Goal: Find specific page/section: Find specific page/section

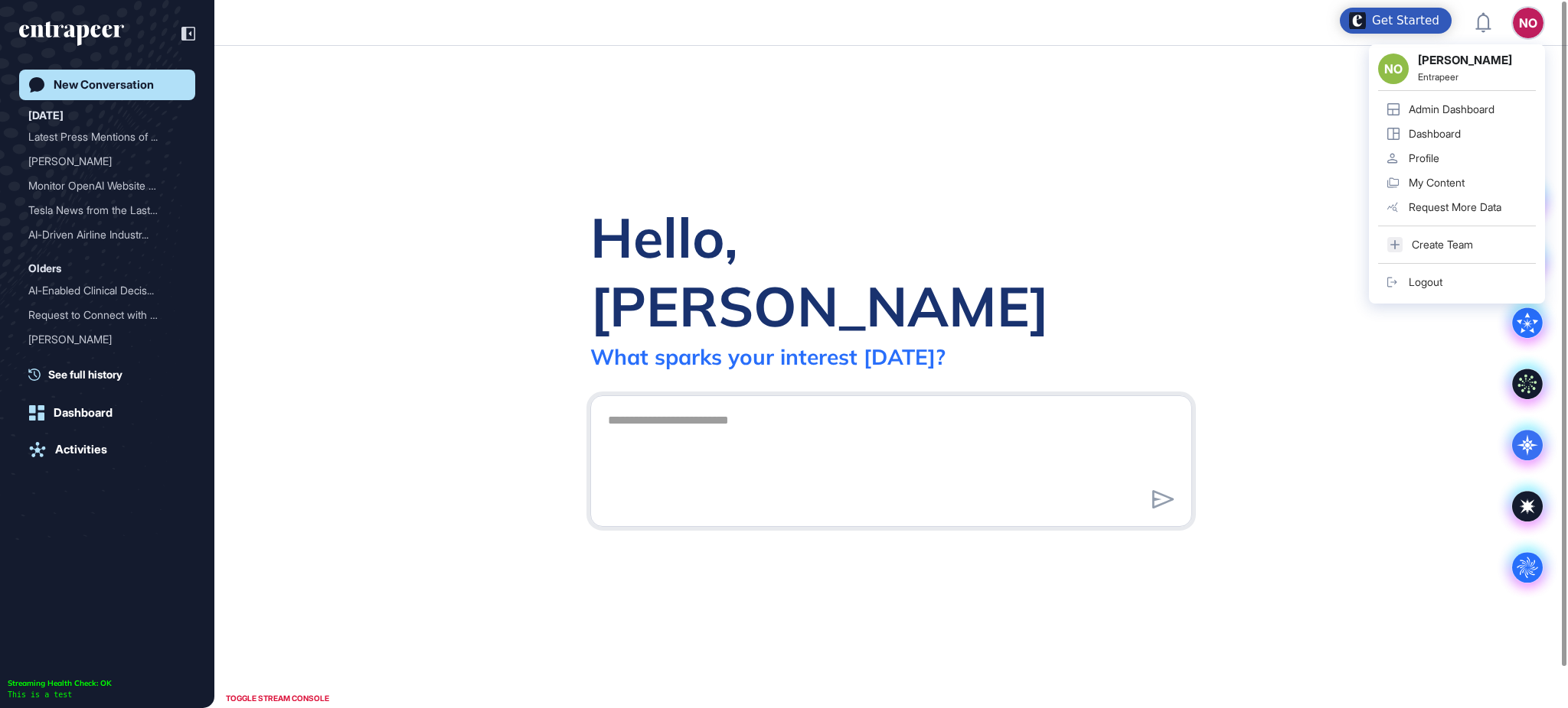
click at [1476, 103] on div "Admin Dashboard" at bounding box center [1451, 109] width 86 height 12
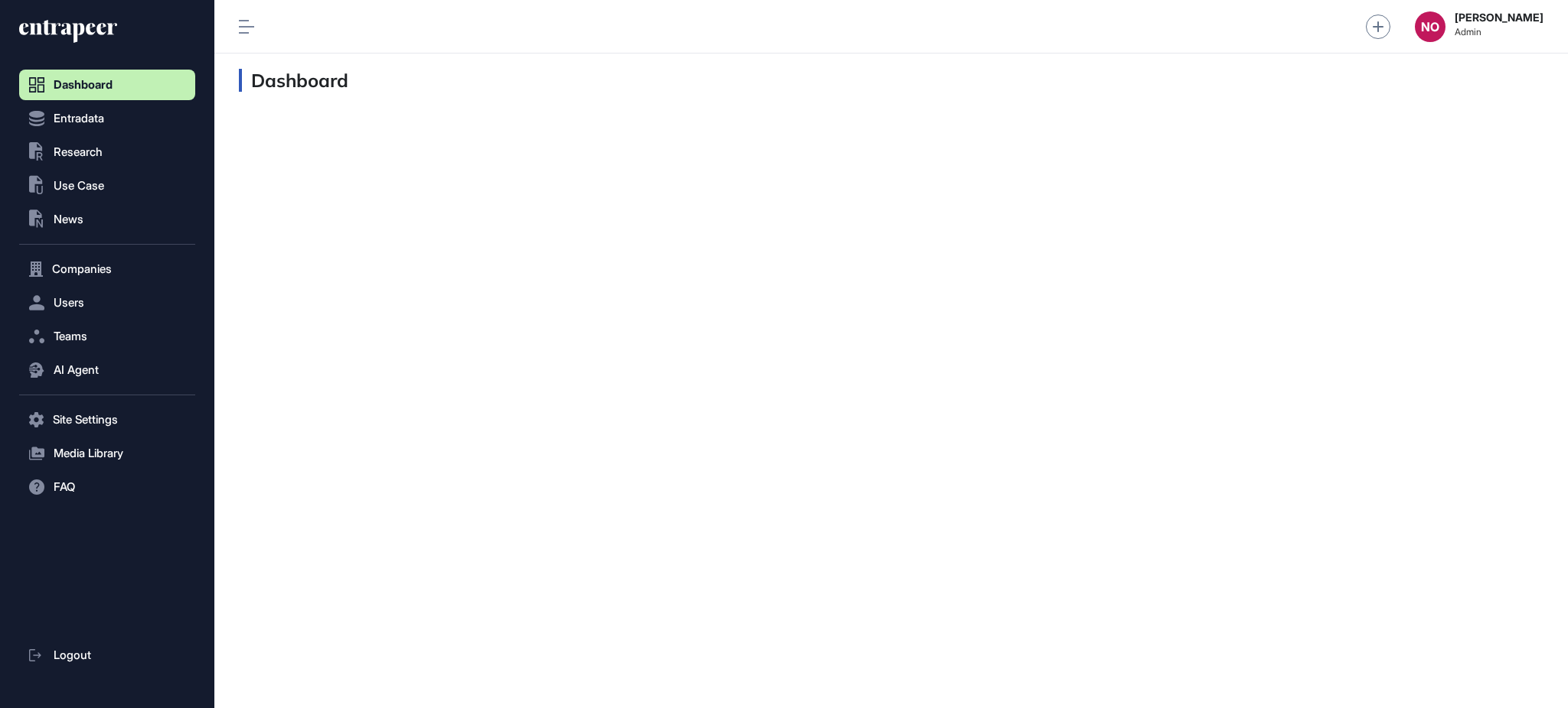
scroll to position [1, 1]
click at [102, 155] on span "Research" at bounding box center [77, 152] width 49 height 12
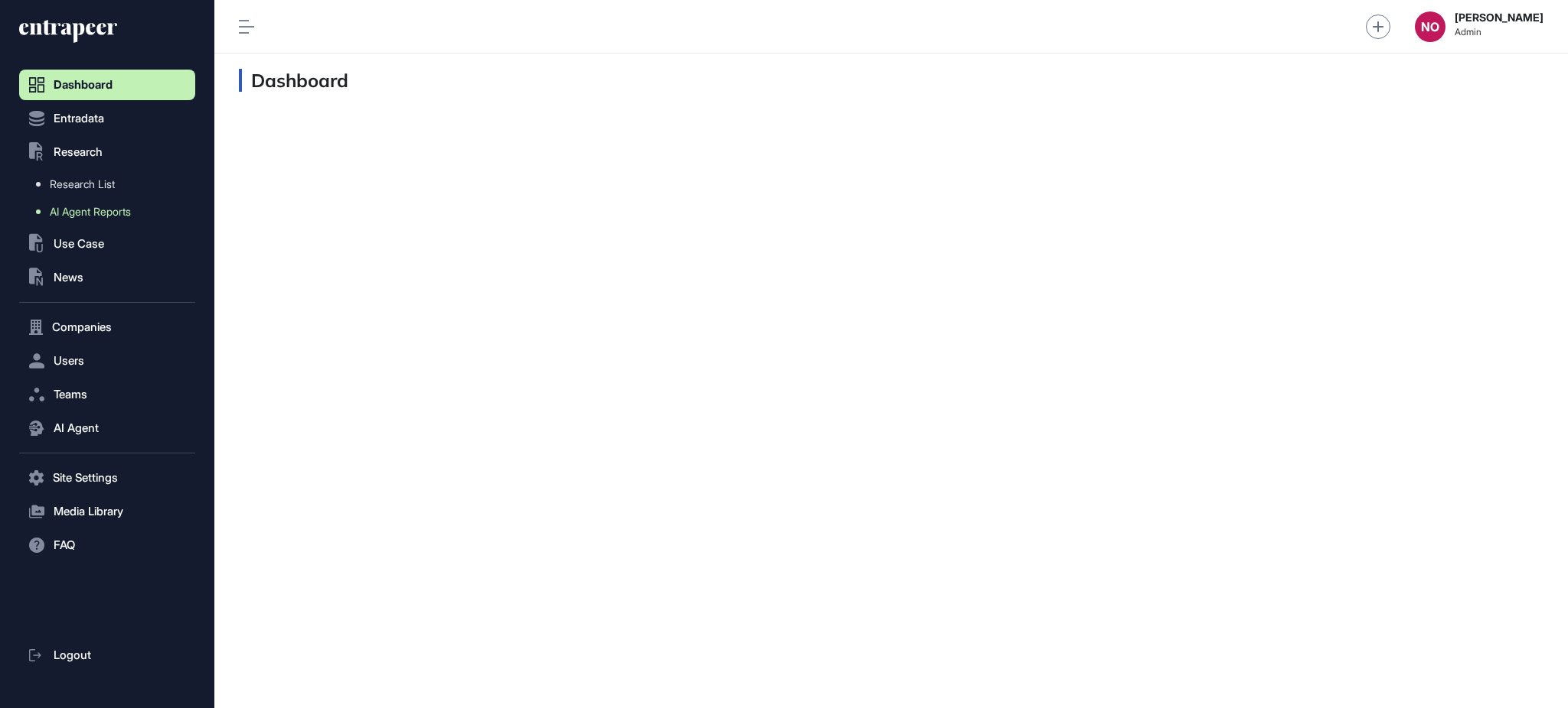
click at [96, 206] on span "AI Agent Reports" at bounding box center [90, 211] width 81 height 12
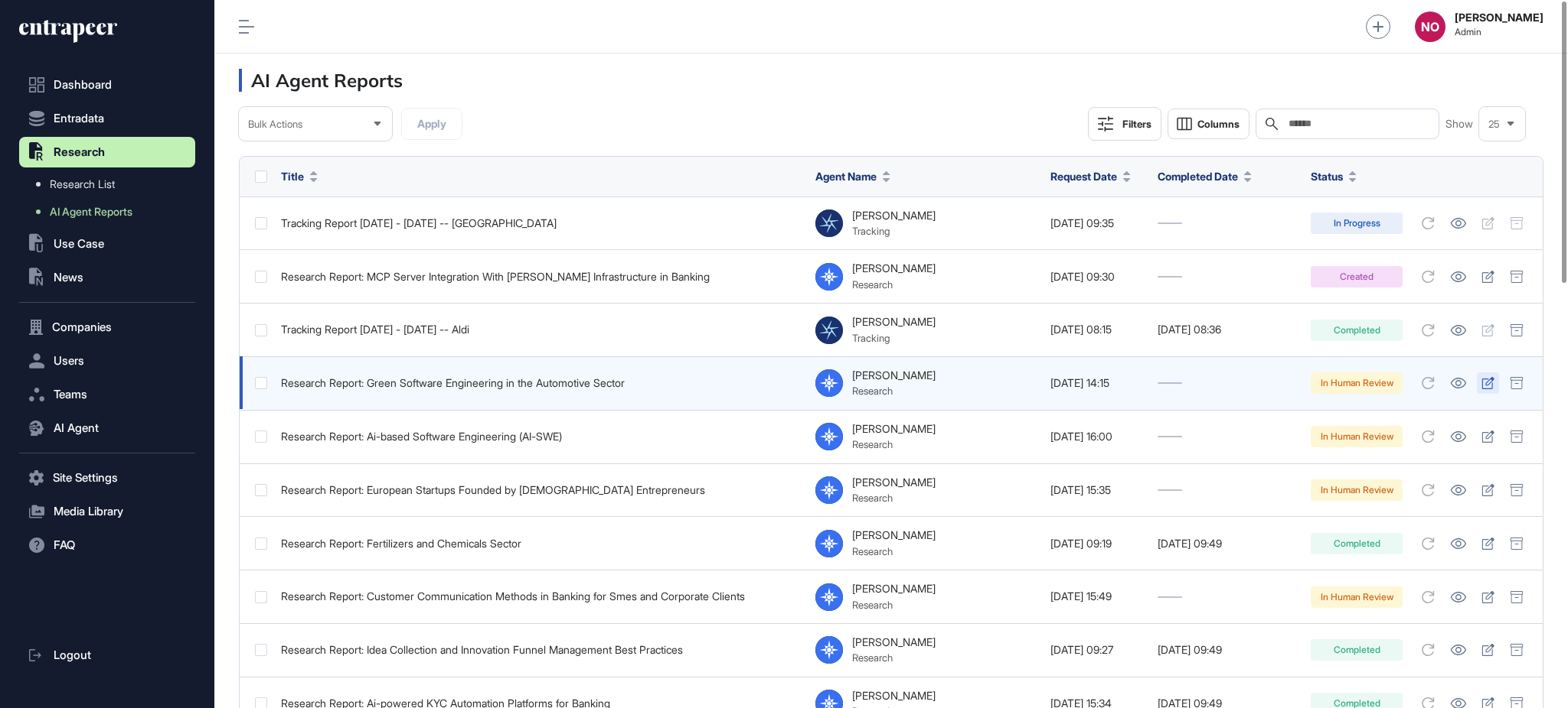
click at [1488, 386] on icon at bounding box center [1488, 383] width 13 height 12
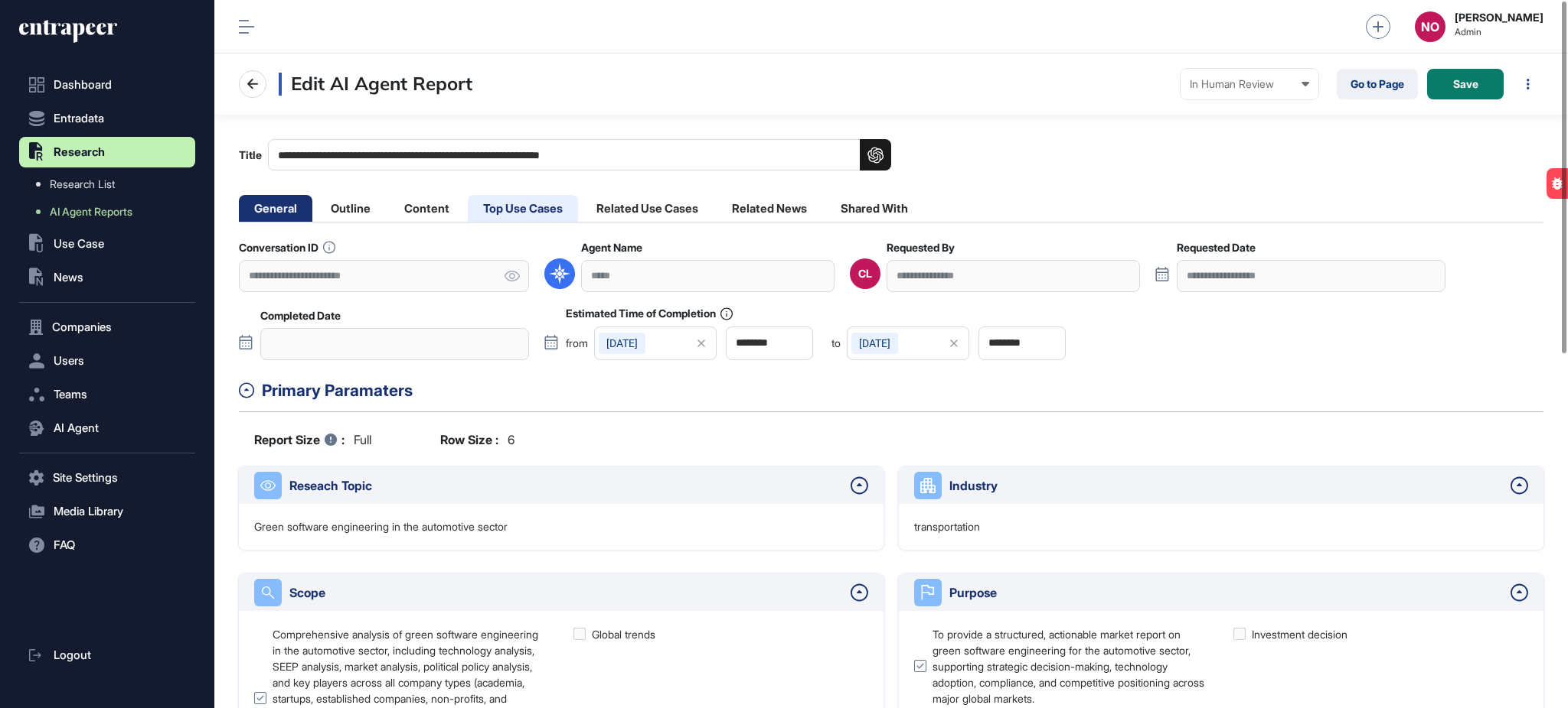
click at [552, 214] on li "Top Use Cases" at bounding box center [523, 208] width 111 height 27
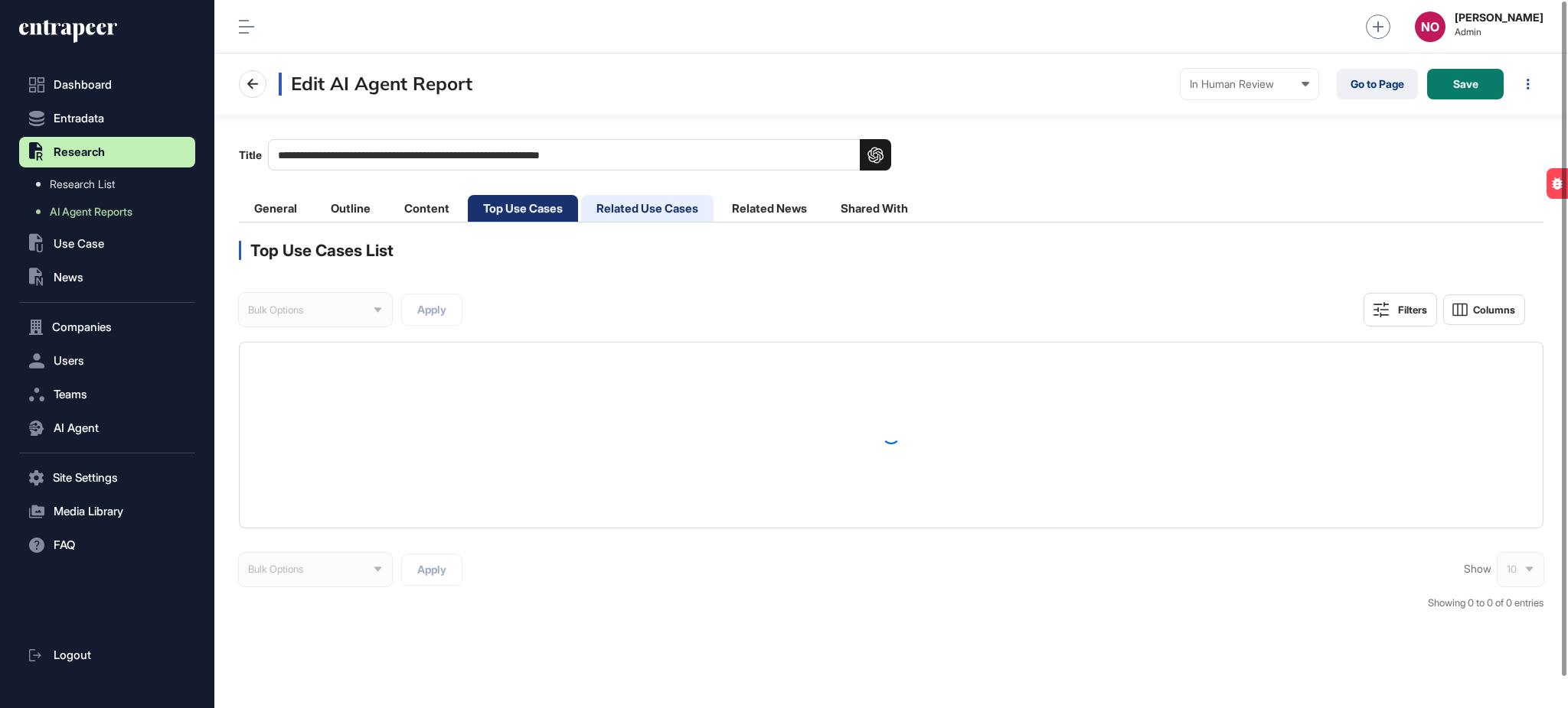
click at [632, 208] on li "Related Use Cases" at bounding box center [647, 208] width 133 height 27
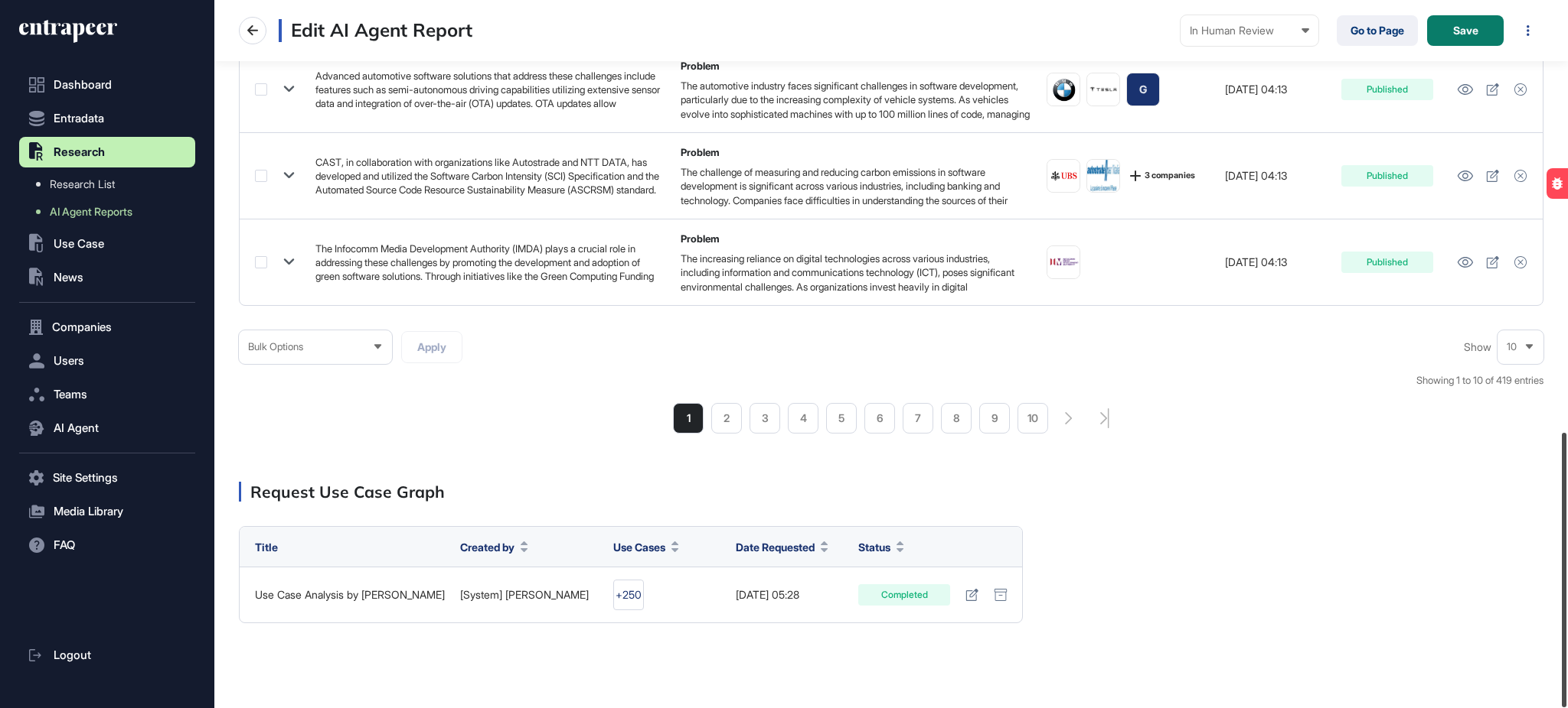
scroll to position [1115, 0]
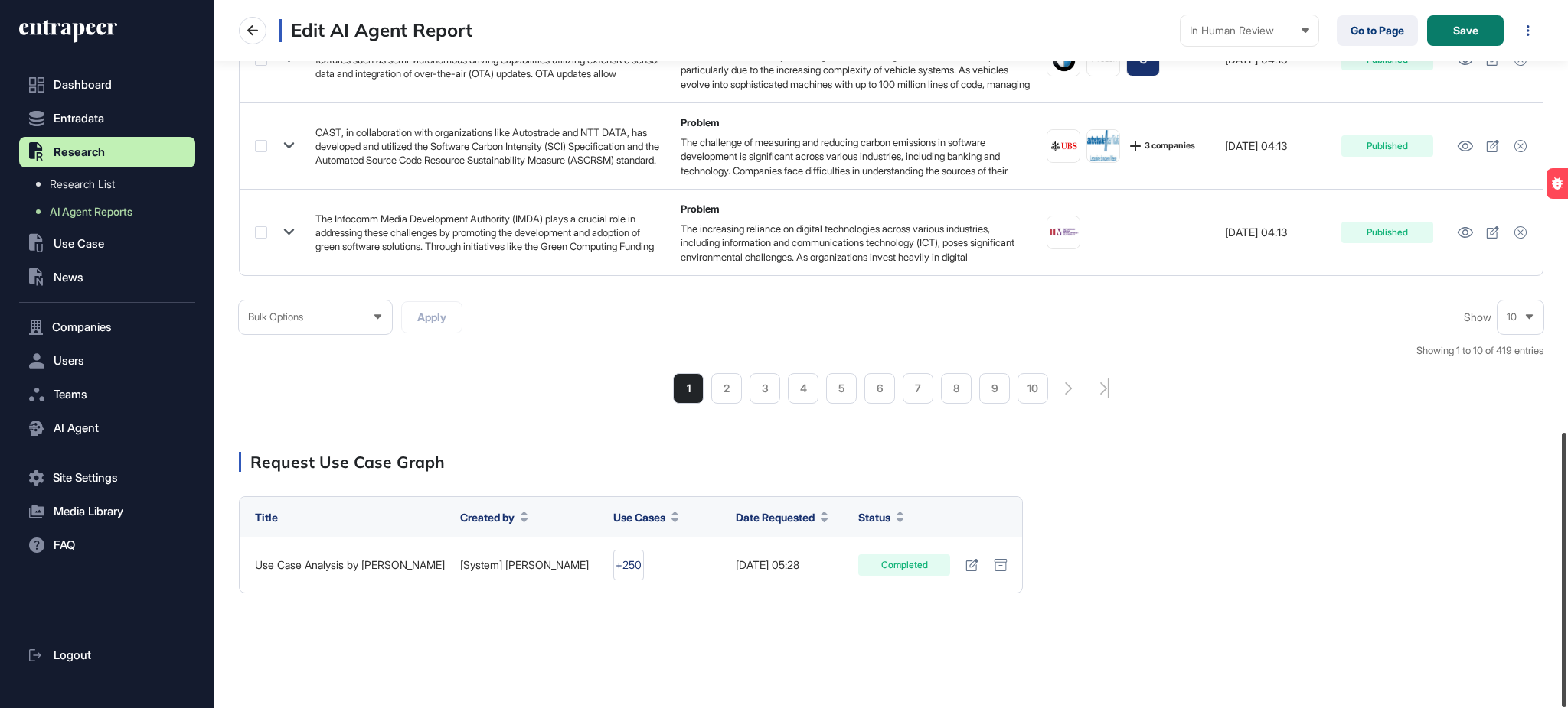
drag, startPoint x: 1566, startPoint y: 140, endPoint x: 1566, endPoint y: 655, distance: 515.0
click at [1566, 655] on div at bounding box center [1563, 571] width 5 height 275
click at [265, 320] on span "Bulk Options" at bounding box center [276, 317] width 55 height 11
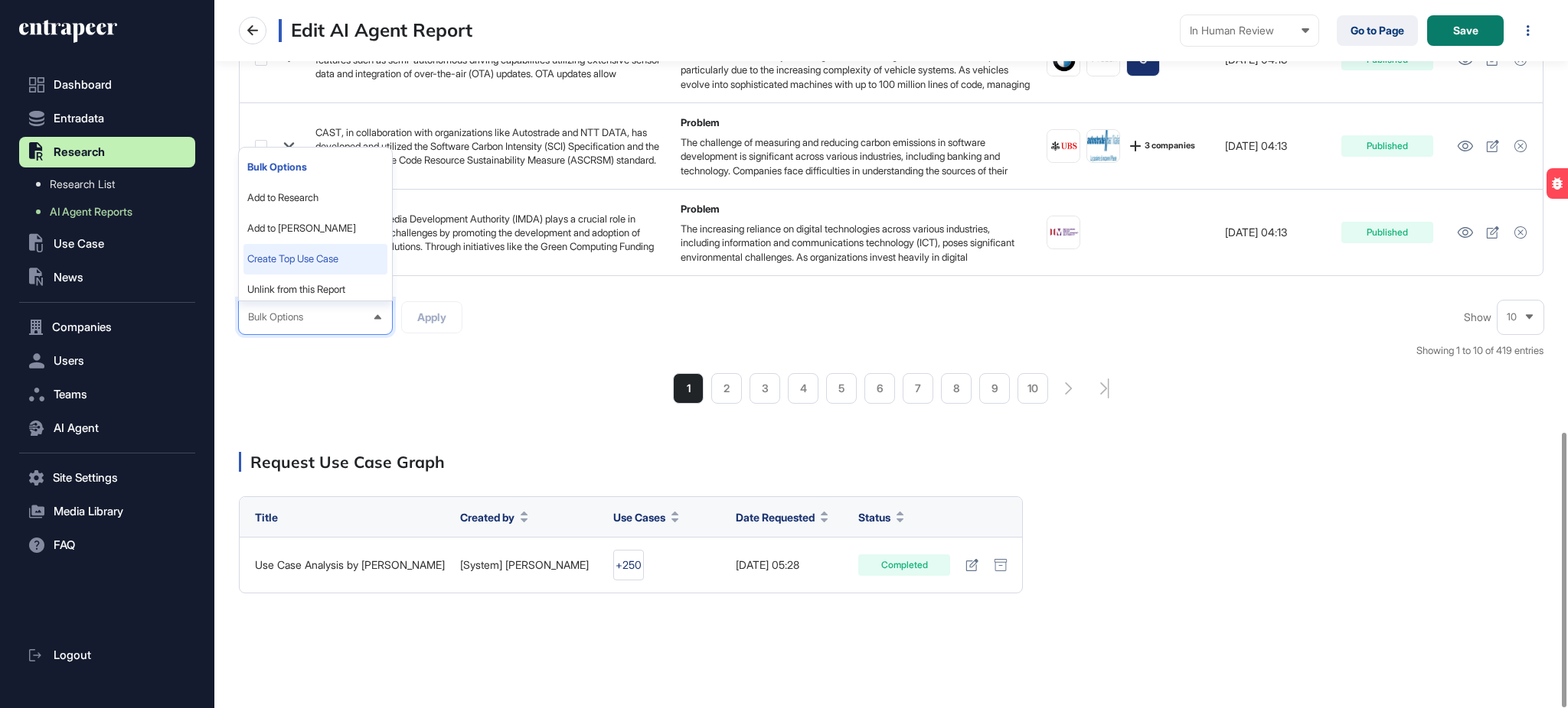
scroll to position [8, 0]
click at [556, 353] on div "Bulk Options Bulk Options Add to Research Add to [PERSON_NAME] Create Top Use C…" at bounding box center [891, 352] width 1304 height 104
